Goal: Transaction & Acquisition: Purchase product/service

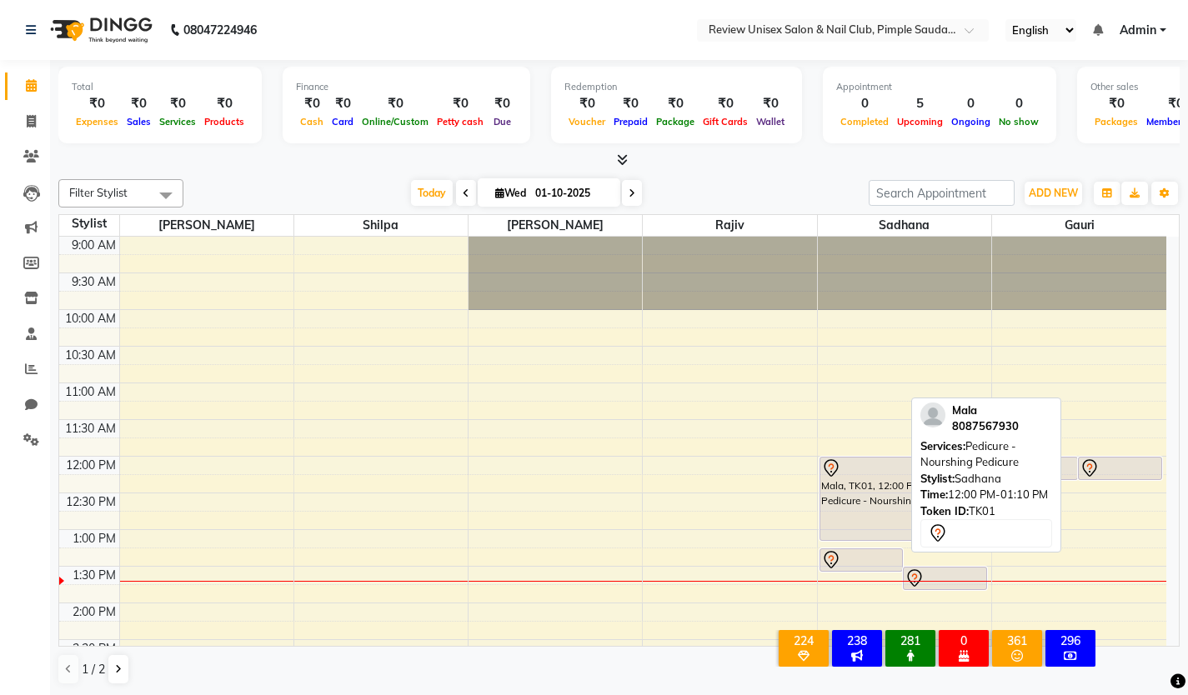
scroll to position [127, 0]
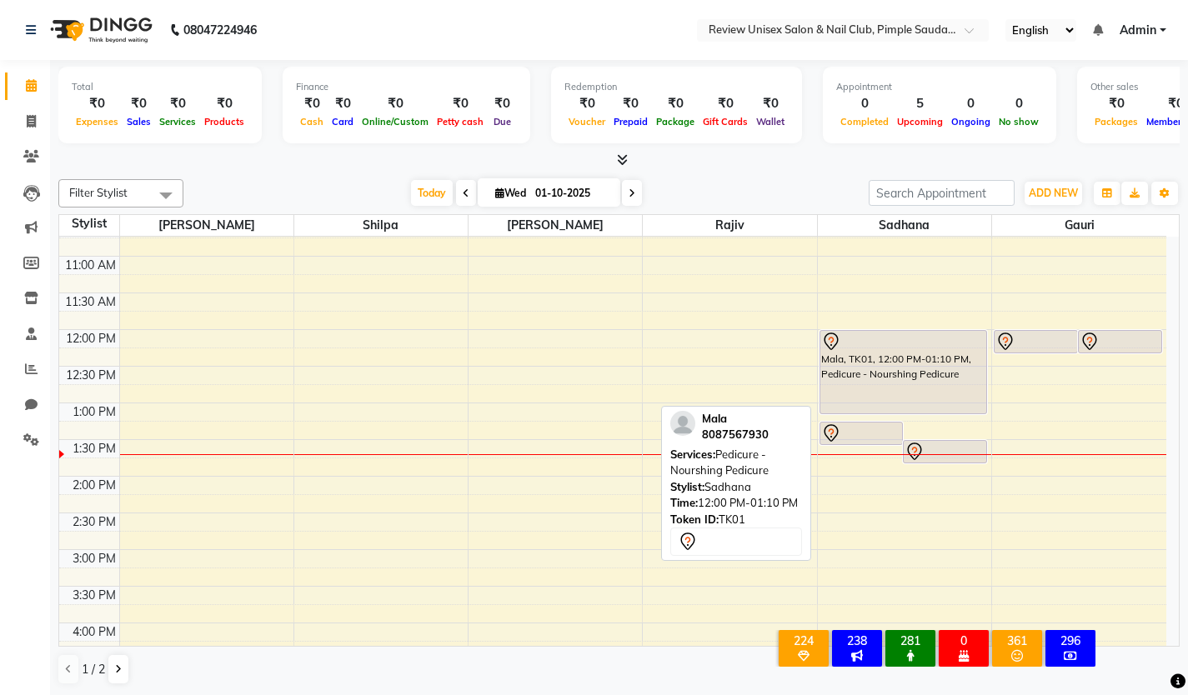
click at [924, 351] on div "Mala, TK01, 12:00 PM-01:10 PM, Pedicure - Nourshing Pedicure" at bounding box center [903, 372] width 166 height 83
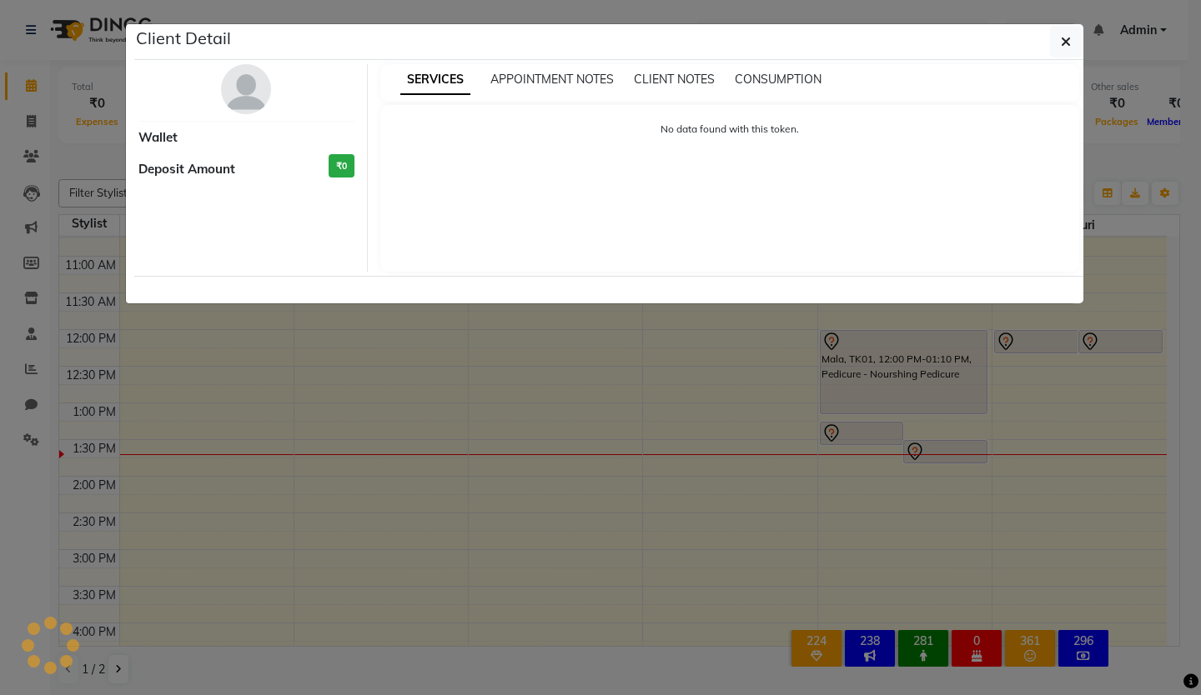
select select "7"
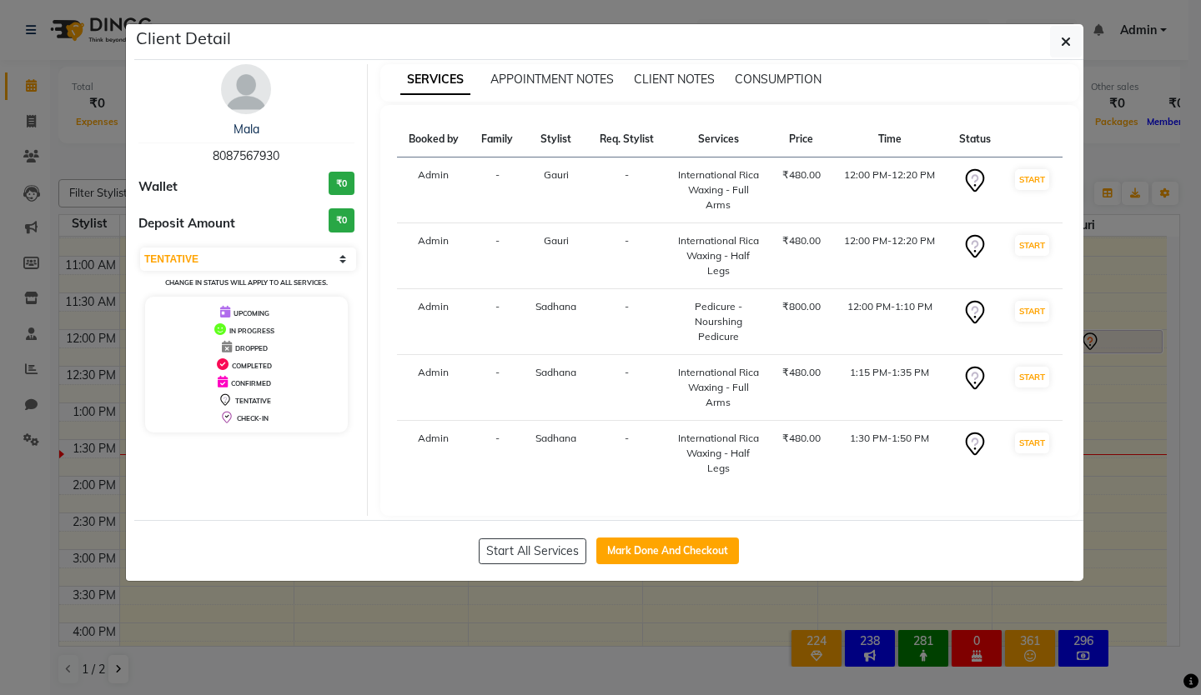
drag, startPoint x: 623, startPoint y: 548, endPoint x: 641, endPoint y: 509, distance: 42.5
click at [621, 548] on button "Mark Done And Checkout" at bounding box center [667, 551] width 143 height 27
select select "766"
select select "service"
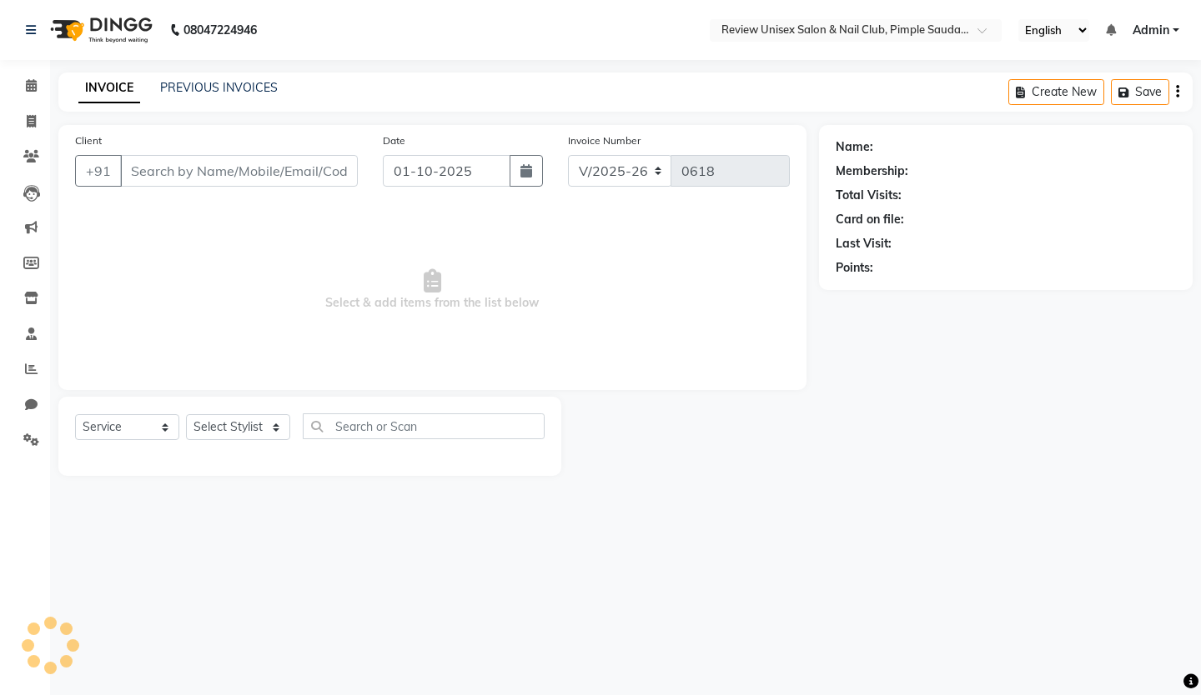
type input "8087567930"
select select "91102"
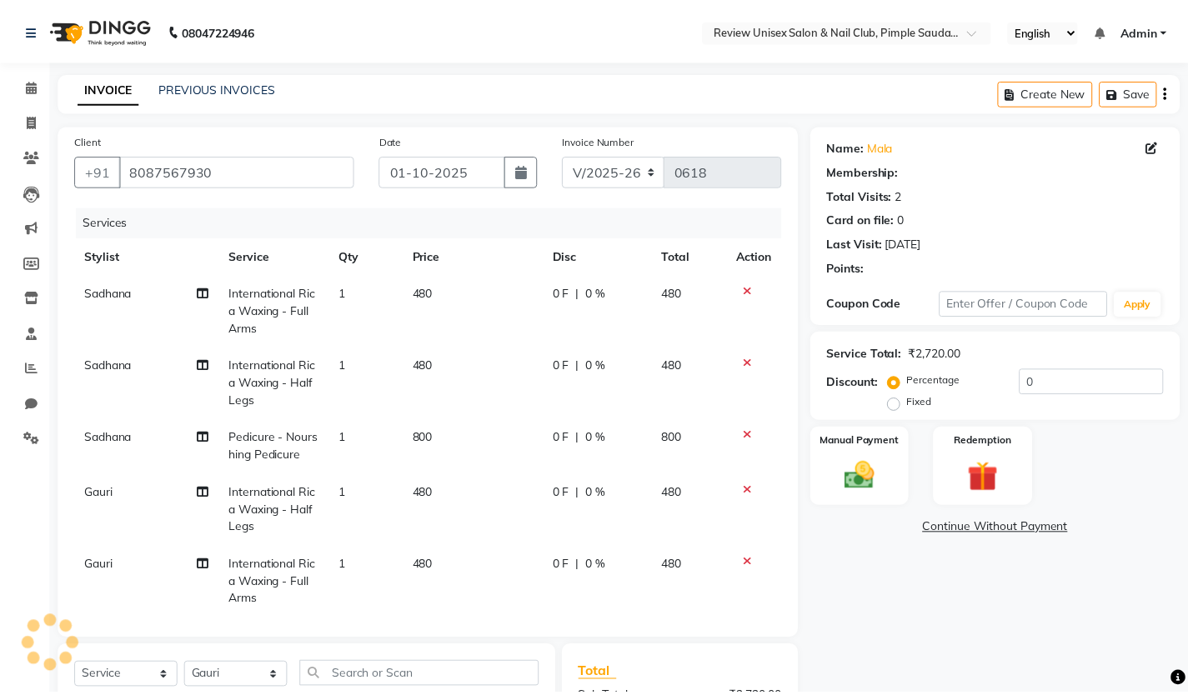
scroll to position [83, 0]
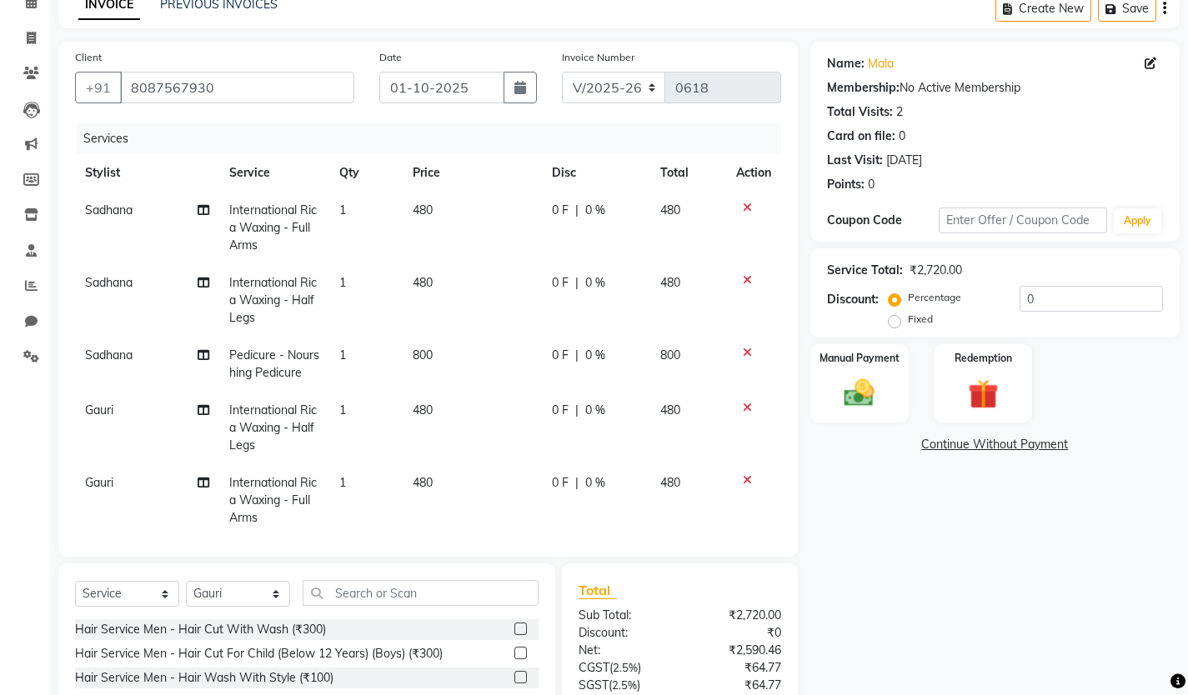
click at [736, 209] on div at bounding box center [753, 208] width 35 height 12
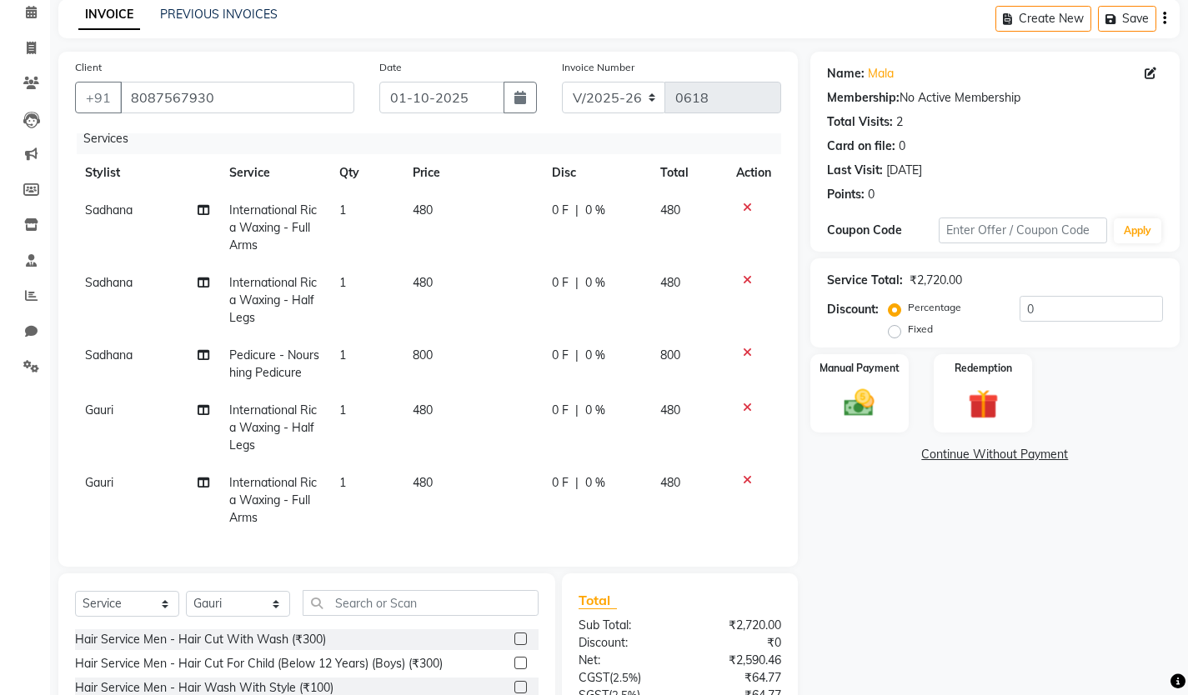
scroll to position [0, 0]
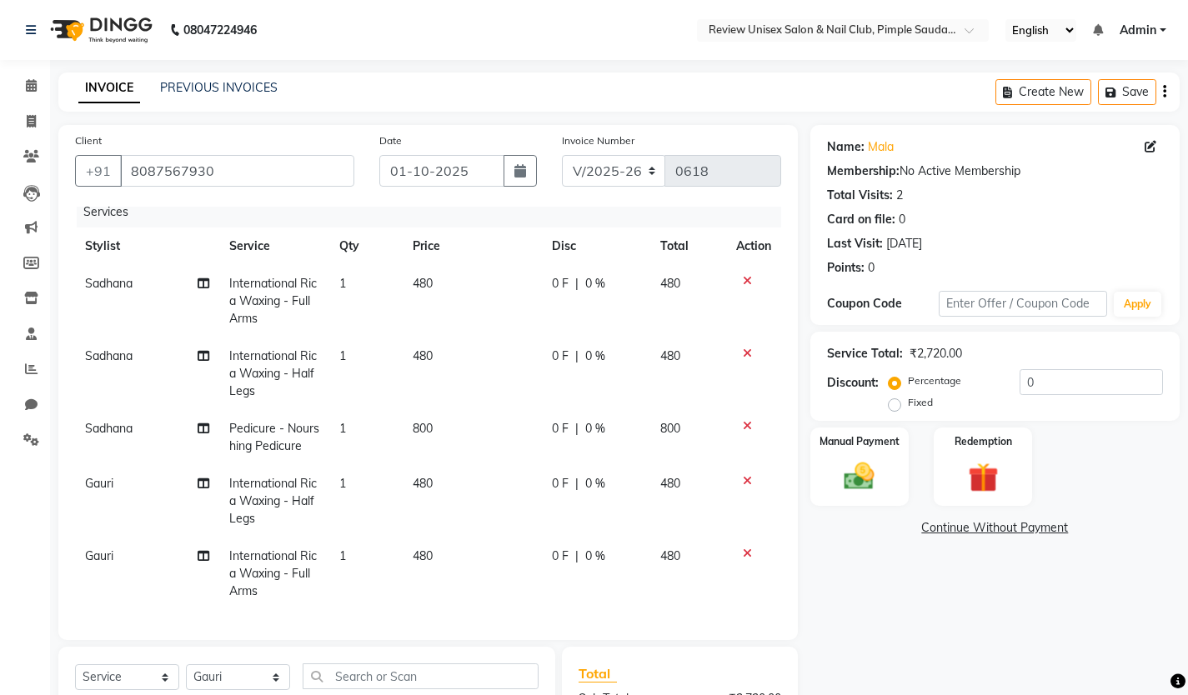
click at [743, 275] on icon at bounding box center [747, 281] width 9 height 12
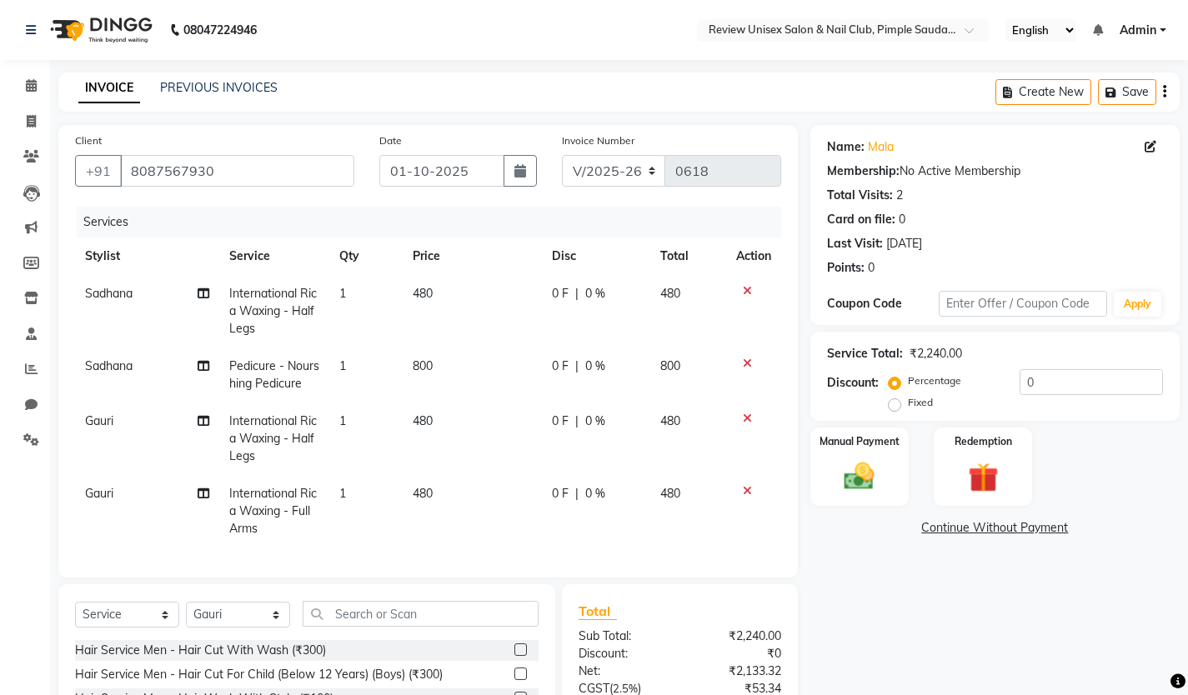
click at [743, 290] on icon at bounding box center [747, 291] width 9 height 12
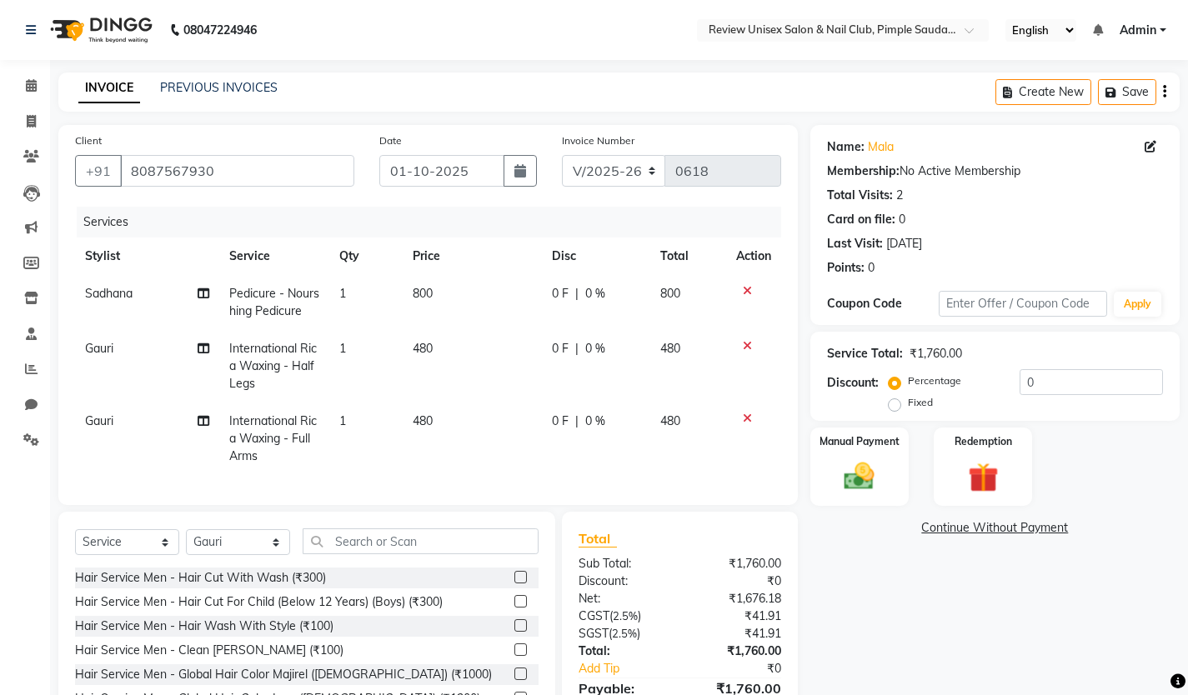
click at [745, 292] on icon at bounding box center [747, 291] width 9 height 12
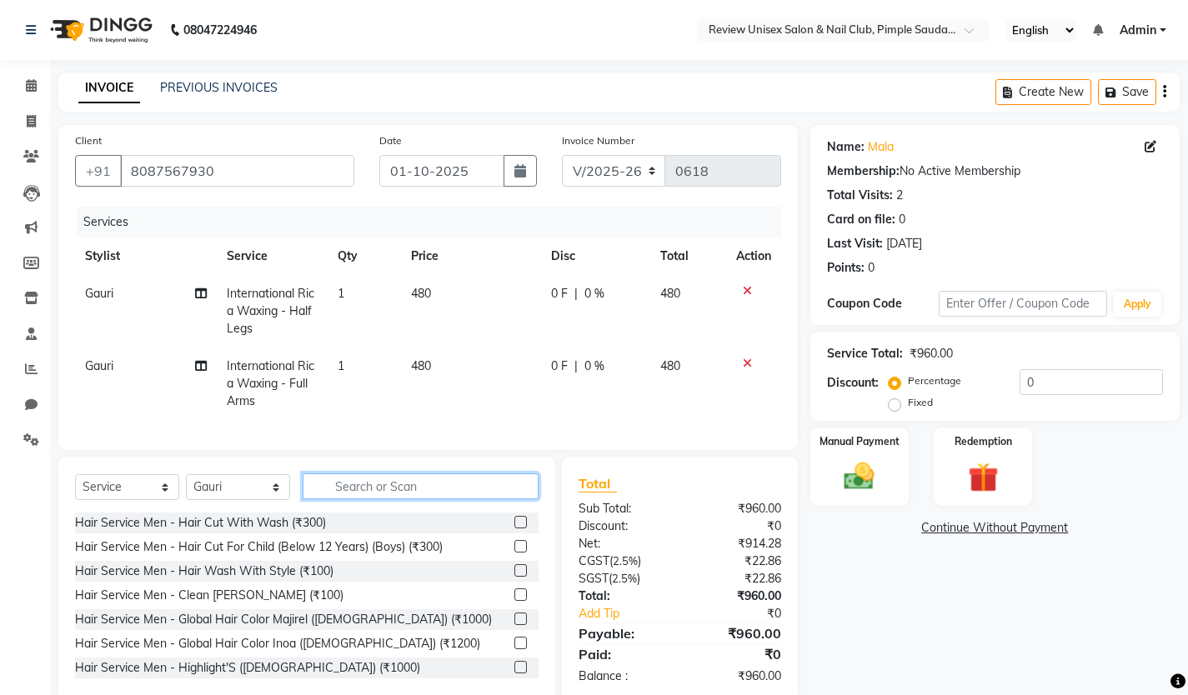
click at [336, 499] on input "text" at bounding box center [421, 487] width 236 height 26
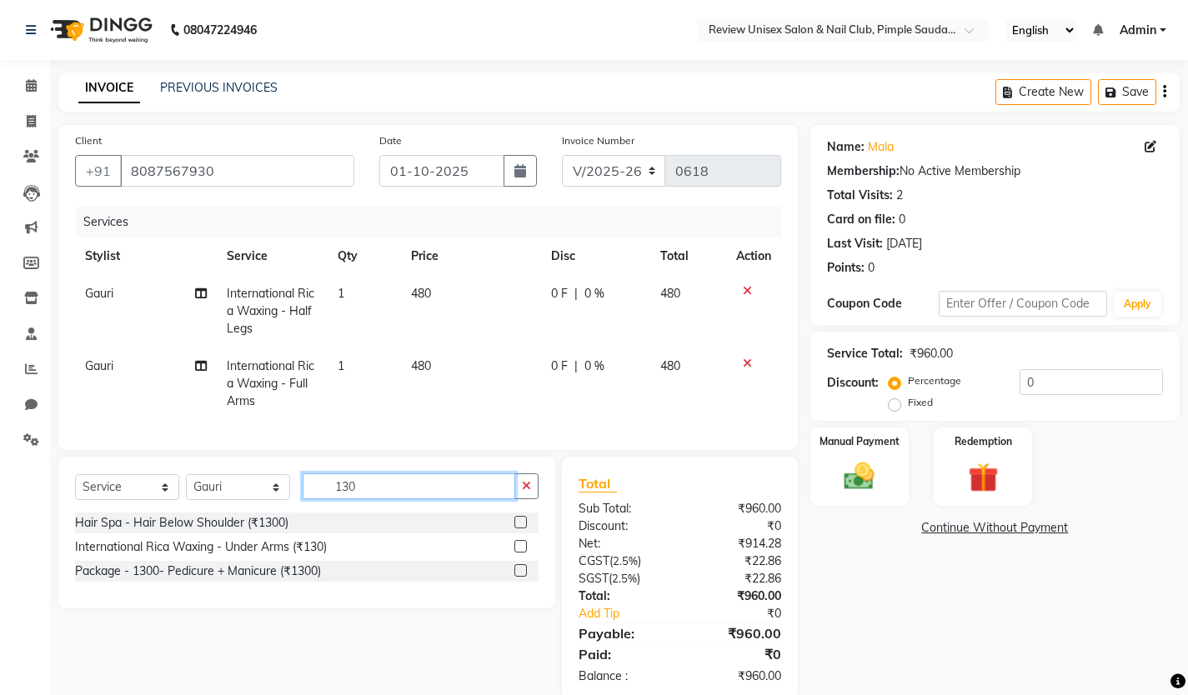
type input "130"
click at [524, 553] on label at bounding box center [520, 546] width 13 height 13
click at [524, 553] on input "checkbox" at bounding box center [519, 547] width 11 height 11
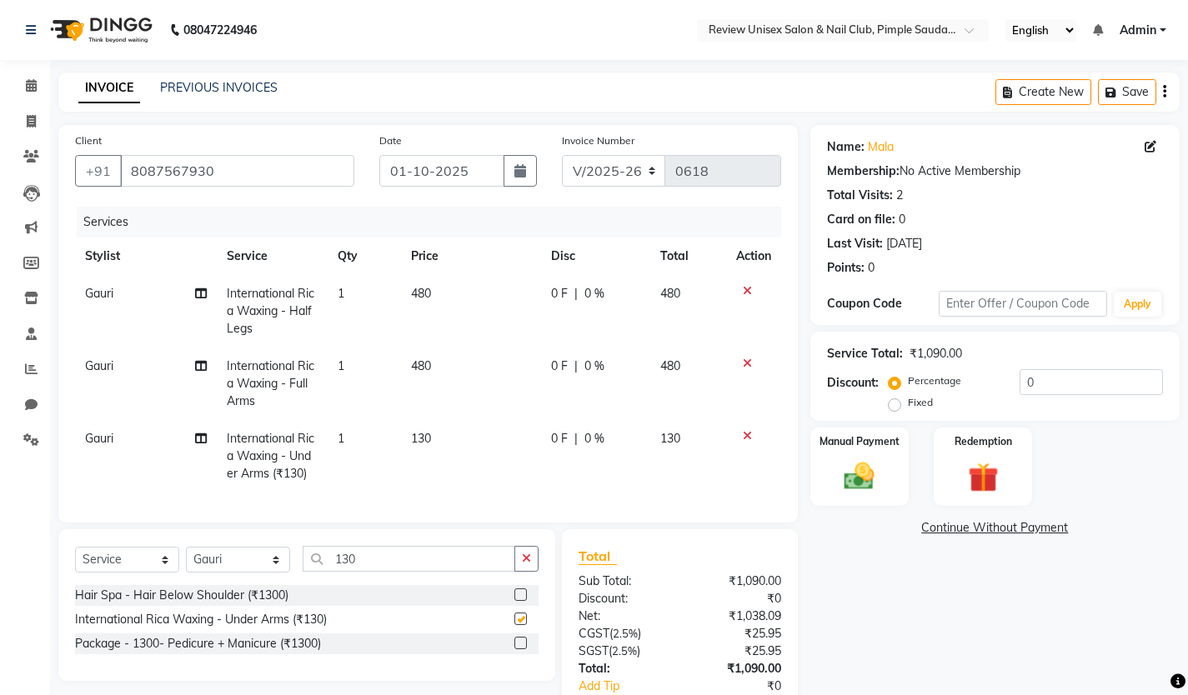
checkbox input "false"
click at [371, 572] on input "130" at bounding box center [409, 559] width 213 height 26
type input "1"
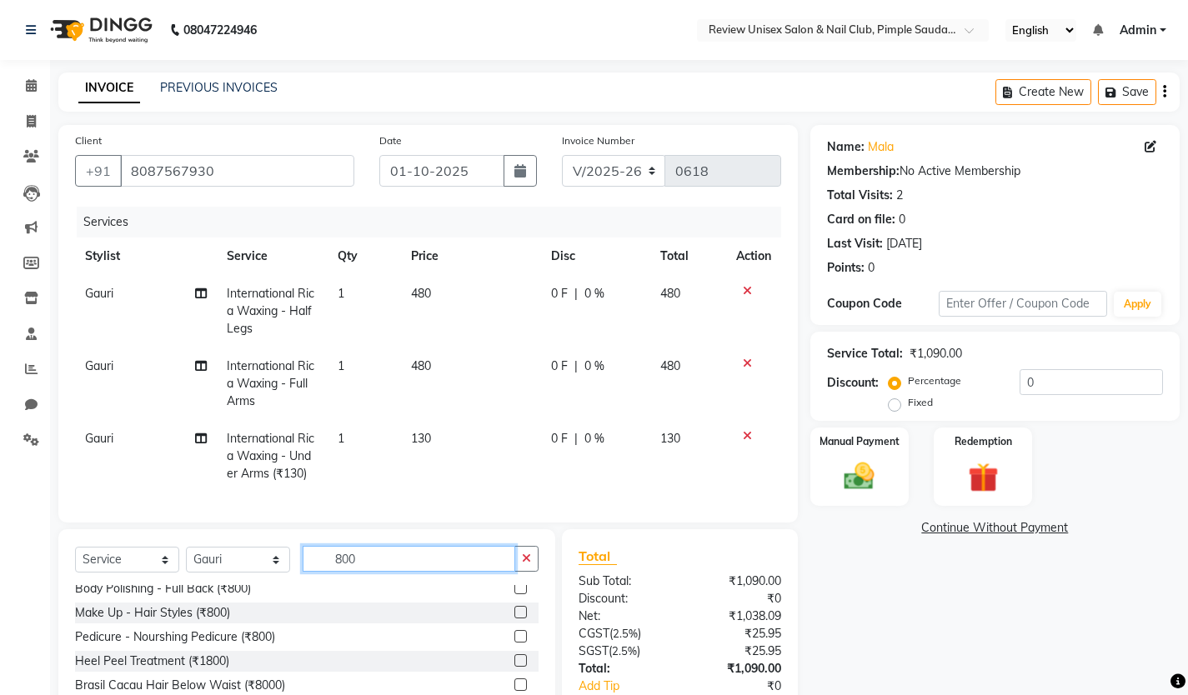
scroll to position [167, 0]
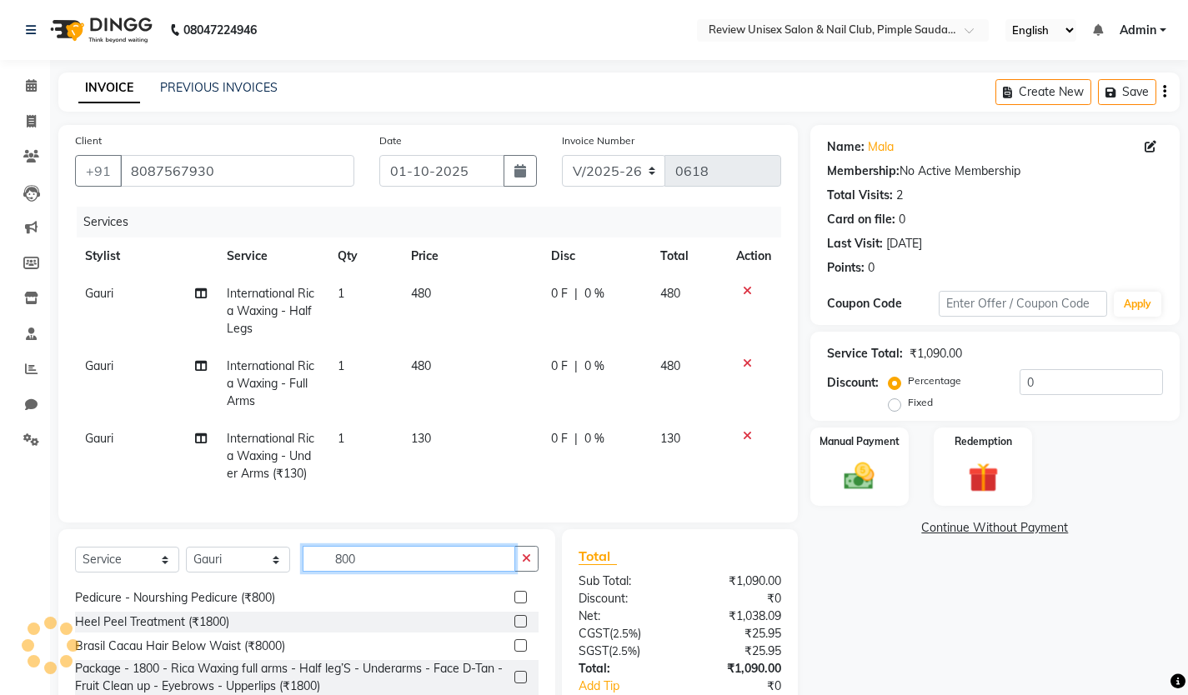
type input "800"
click at [514, 604] on label at bounding box center [520, 597] width 13 height 13
click at [514, 604] on input "checkbox" at bounding box center [519, 598] width 11 height 11
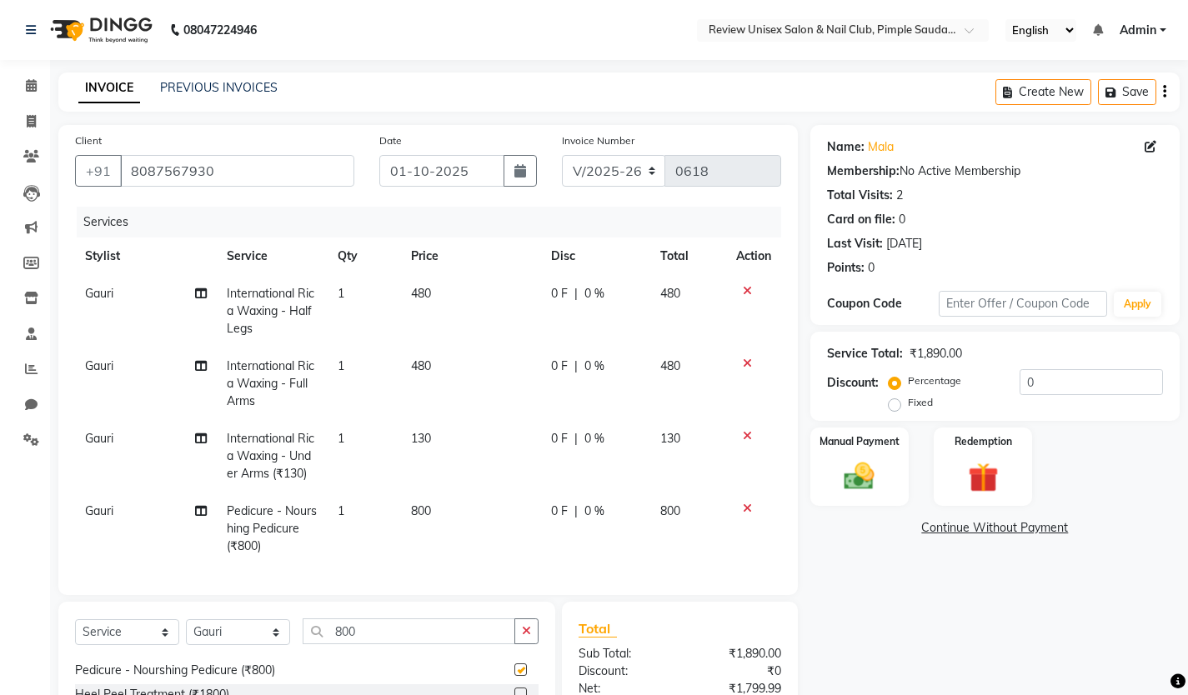
checkbox input "false"
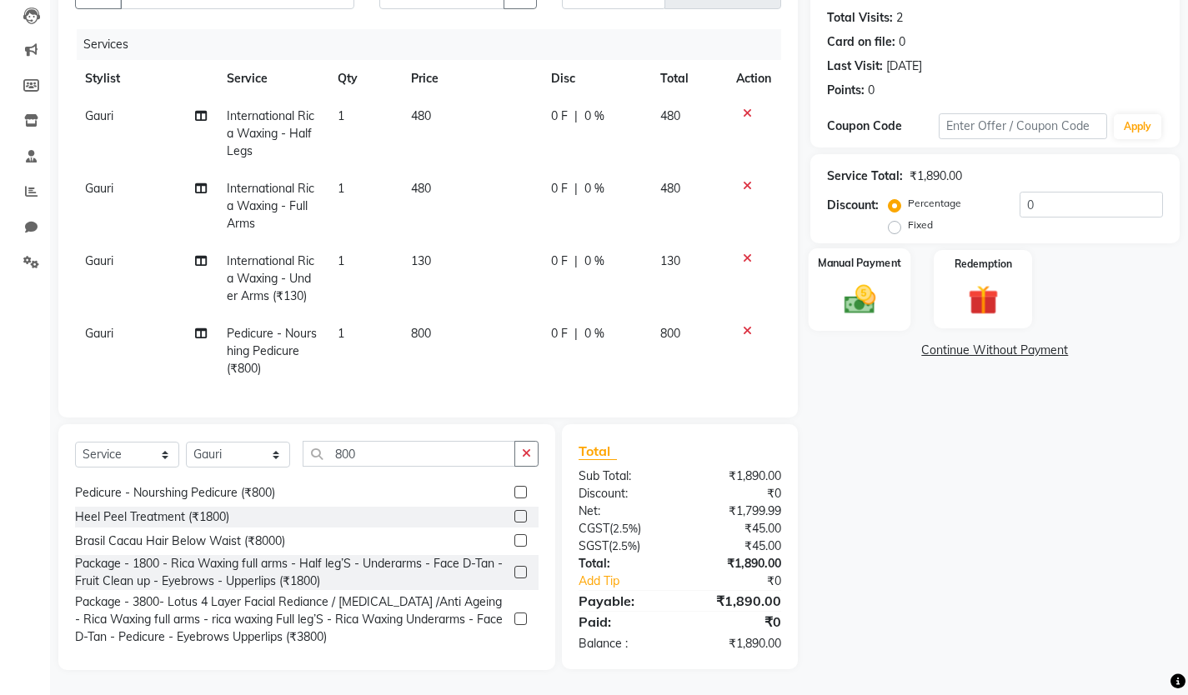
click at [873, 286] on img at bounding box center [859, 299] width 51 height 36
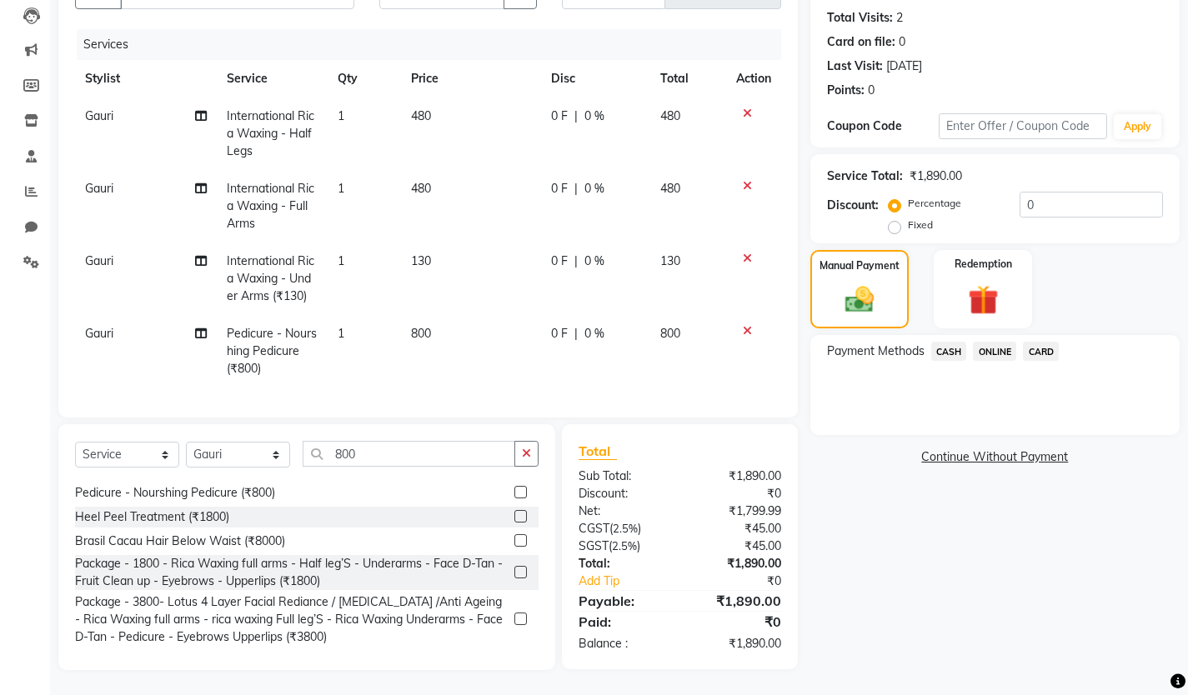
click at [1010, 342] on span "ONLINE" at bounding box center [994, 351] width 43 height 19
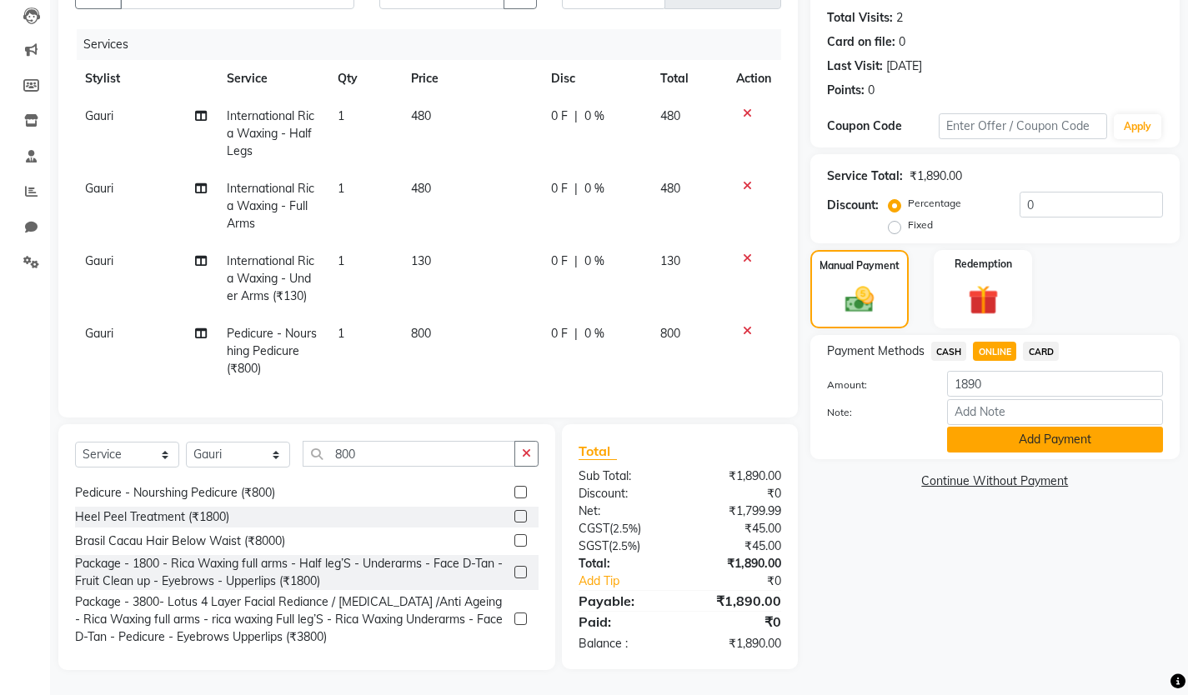
click at [1016, 427] on button "Add Payment" at bounding box center [1055, 440] width 216 height 26
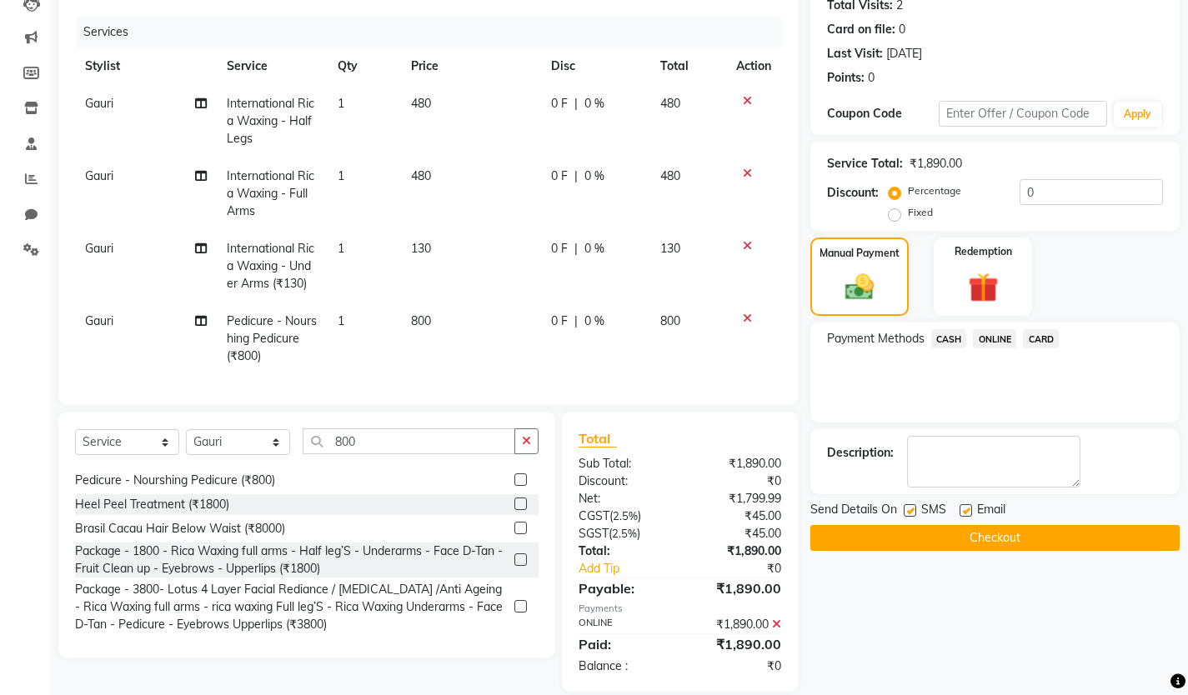
click at [964, 508] on label at bounding box center [966, 510] width 13 height 13
click at [964, 508] on input "checkbox" at bounding box center [965, 511] width 11 height 11
checkbox input "false"
click at [910, 506] on label at bounding box center [910, 510] width 13 height 13
click at [910, 506] on input "checkbox" at bounding box center [909, 511] width 11 height 11
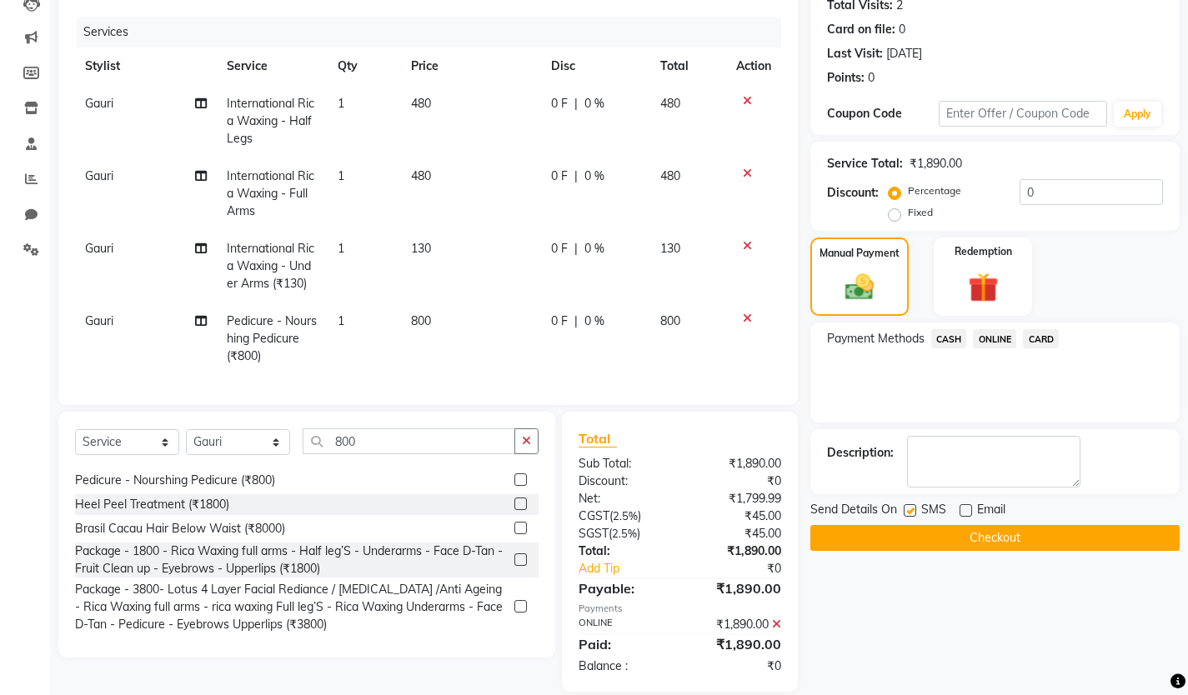
checkbox input "false"
click at [900, 534] on button "Checkout" at bounding box center [994, 538] width 369 height 26
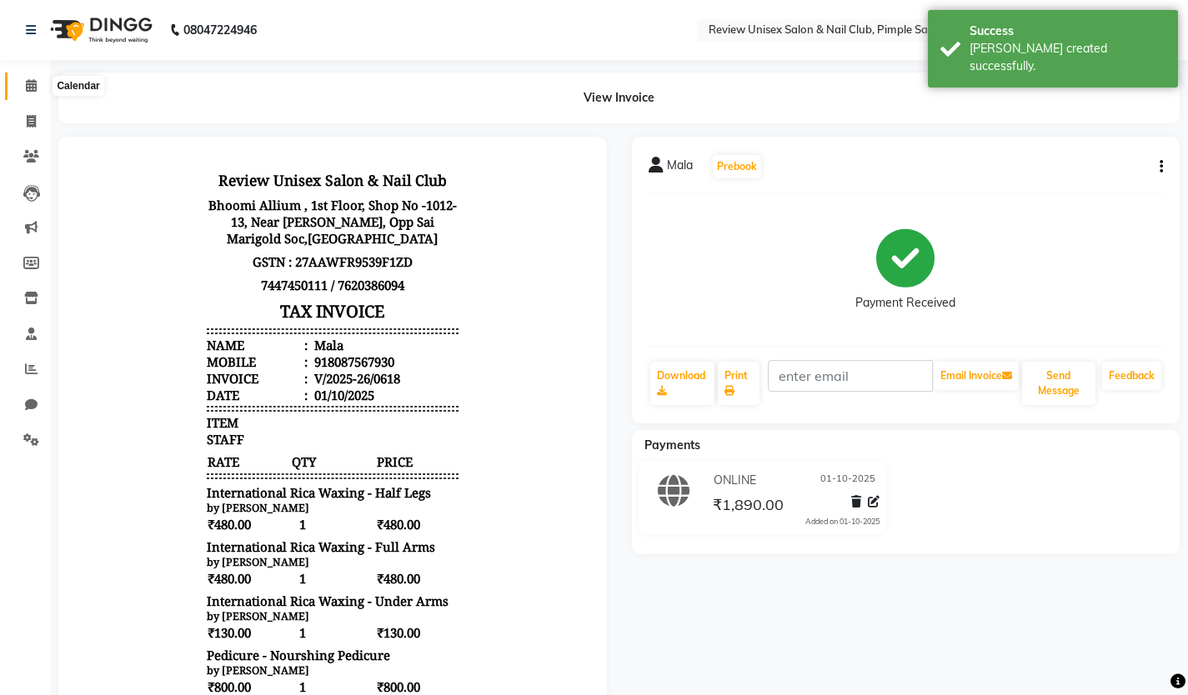
click at [29, 82] on icon at bounding box center [31, 85] width 11 height 13
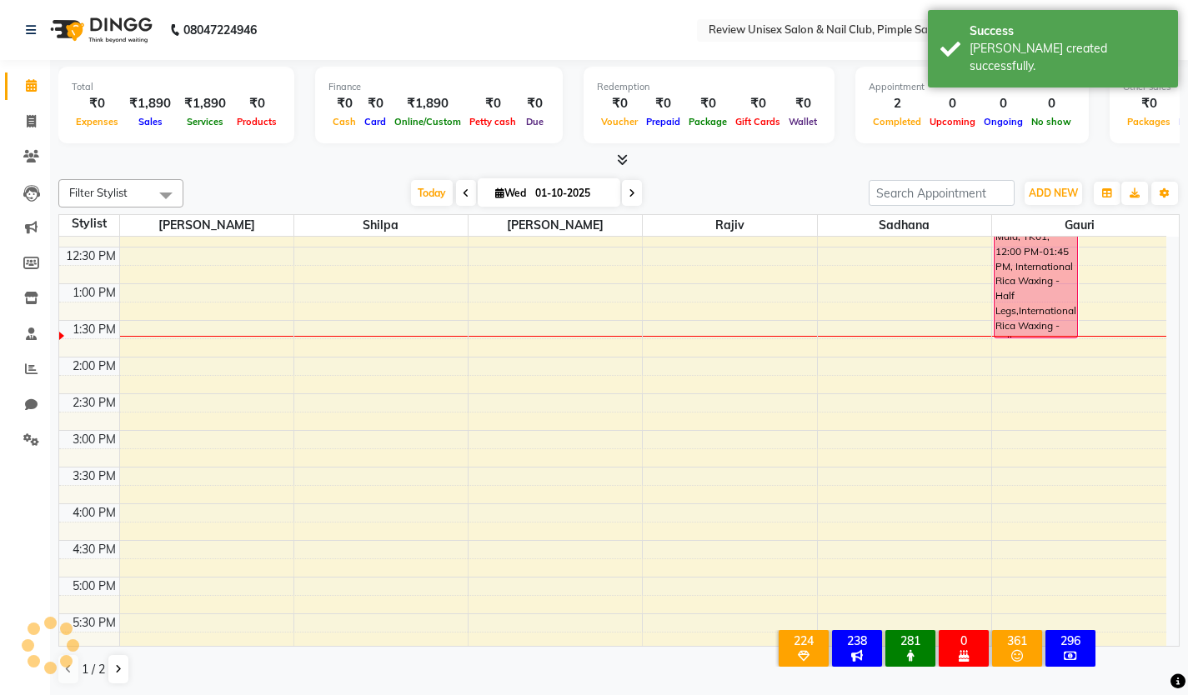
scroll to position [250, 0]
